Goal: Task Accomplishment & Management: Complete application form

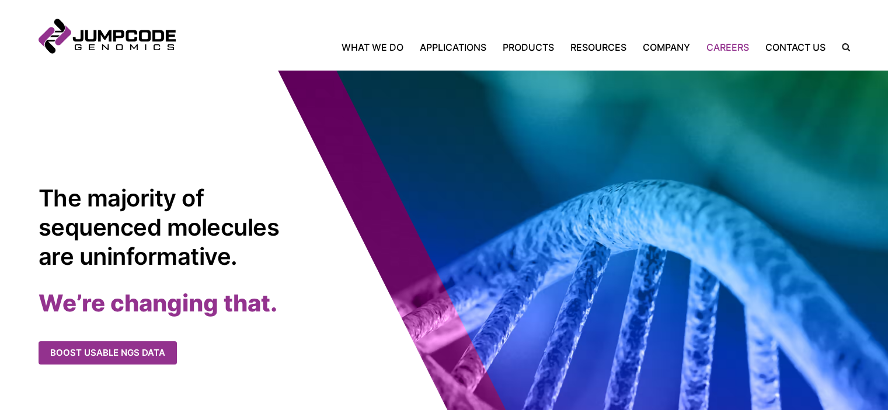
click at [732, 46] on link "Careers" at bounding box center [727, 47] width 59 height 14
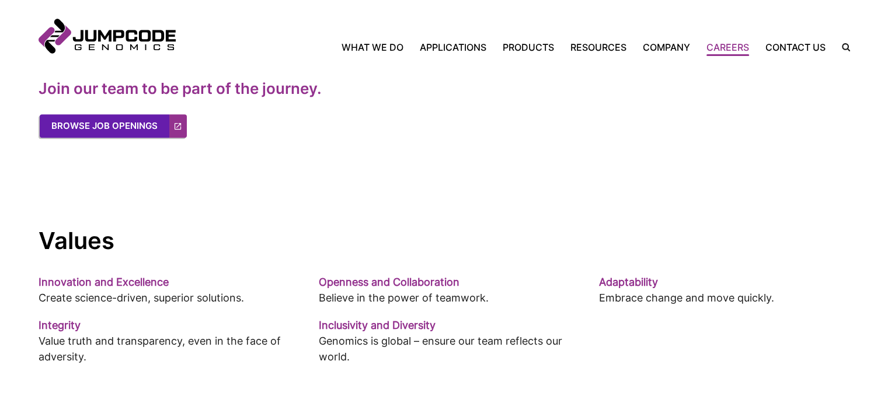
scroll to position [700, 0]
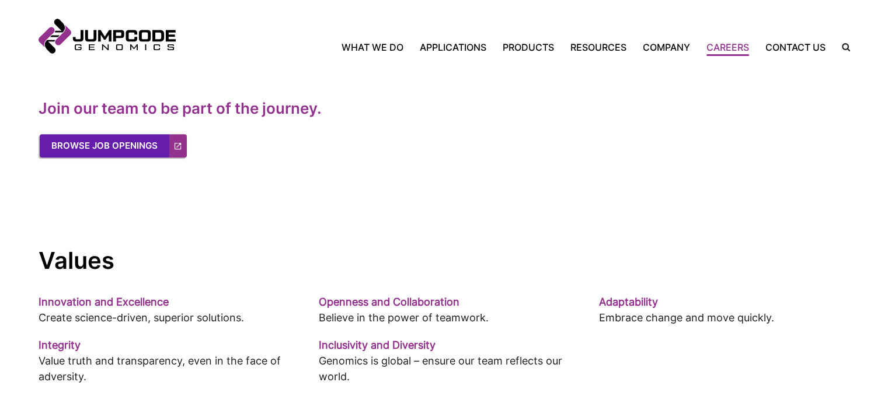
click at [107, 144] on link "Browse Job Openings" at bounding box center [113, 145] width 147 height 23
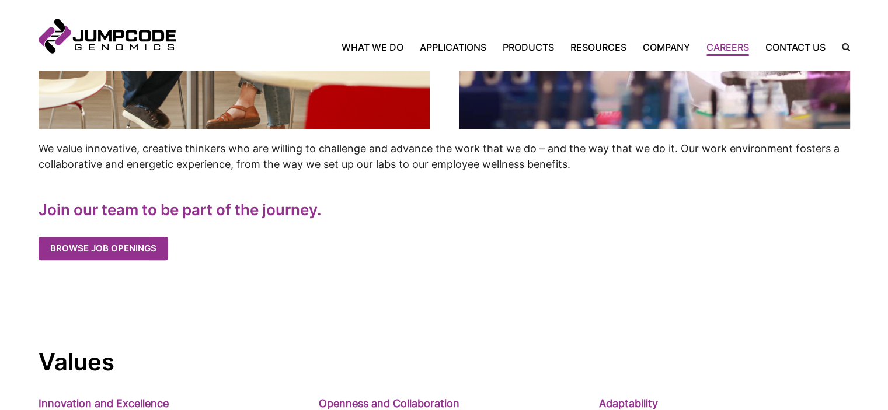
scroll to position [584, 0]
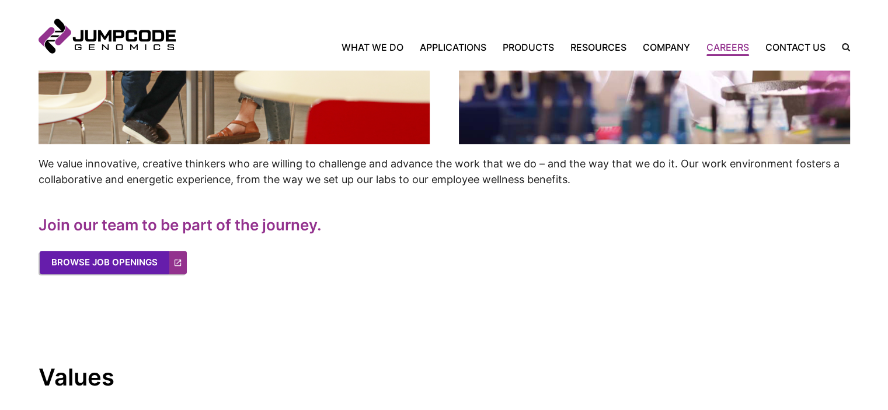
click at [142, 266] on link "Browse Job Openings" at bounding box center [113, 262] width 147 height 23
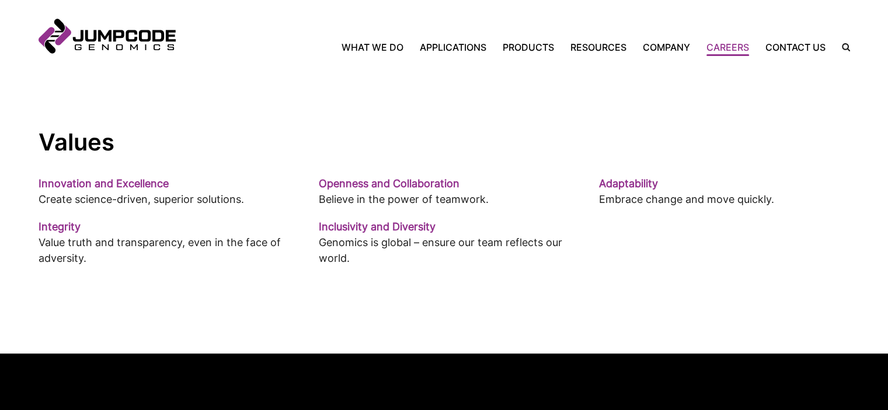
scroll to position [759, 0]
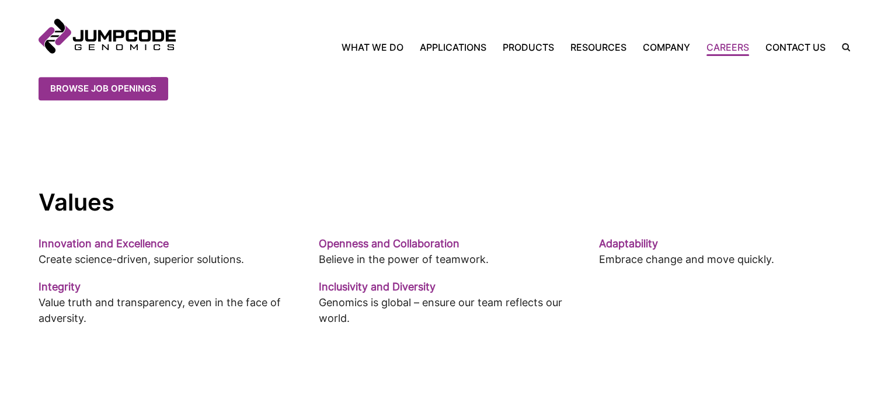
click at [691, 39] on div "Home What We Do Applications Applications Overview Single Cell Sequencing Infec…" at bounding box center [513, 46] width 674 height 14
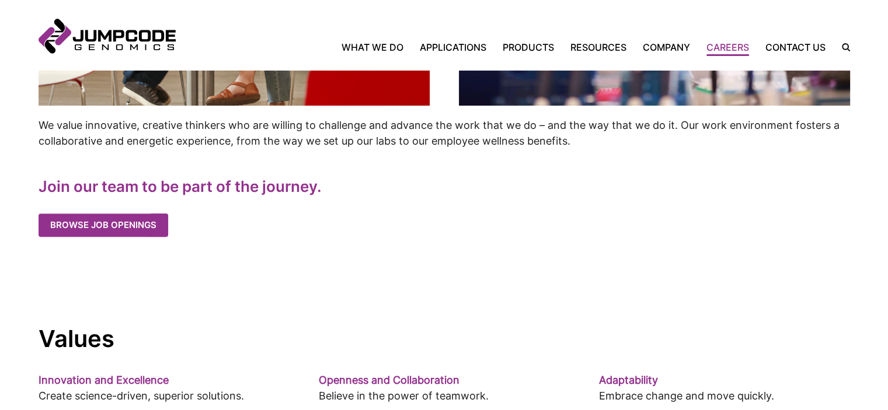
scroll to position [584, 0]
